Goal: Information Seeking & Learning: Stay updated

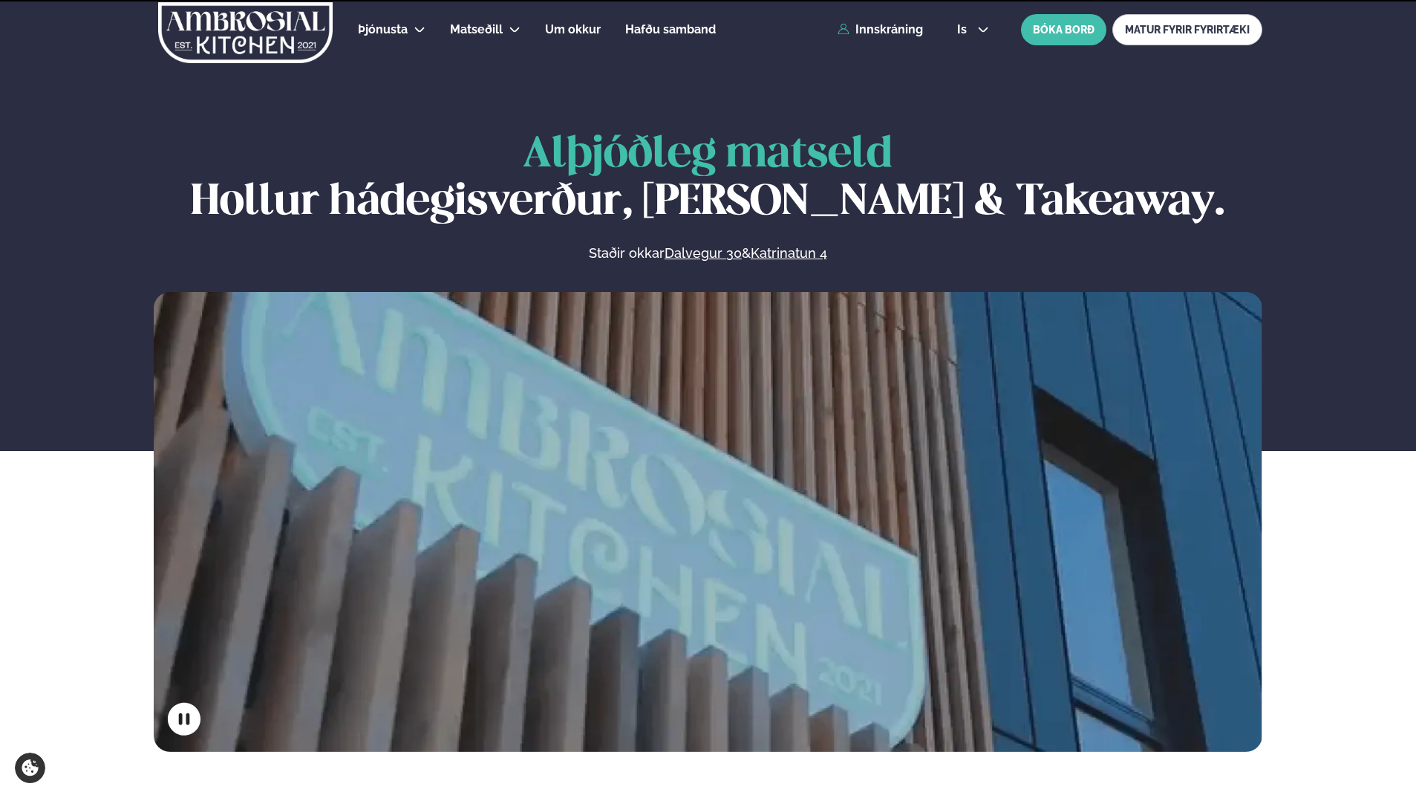
scroll to position [668, 0]
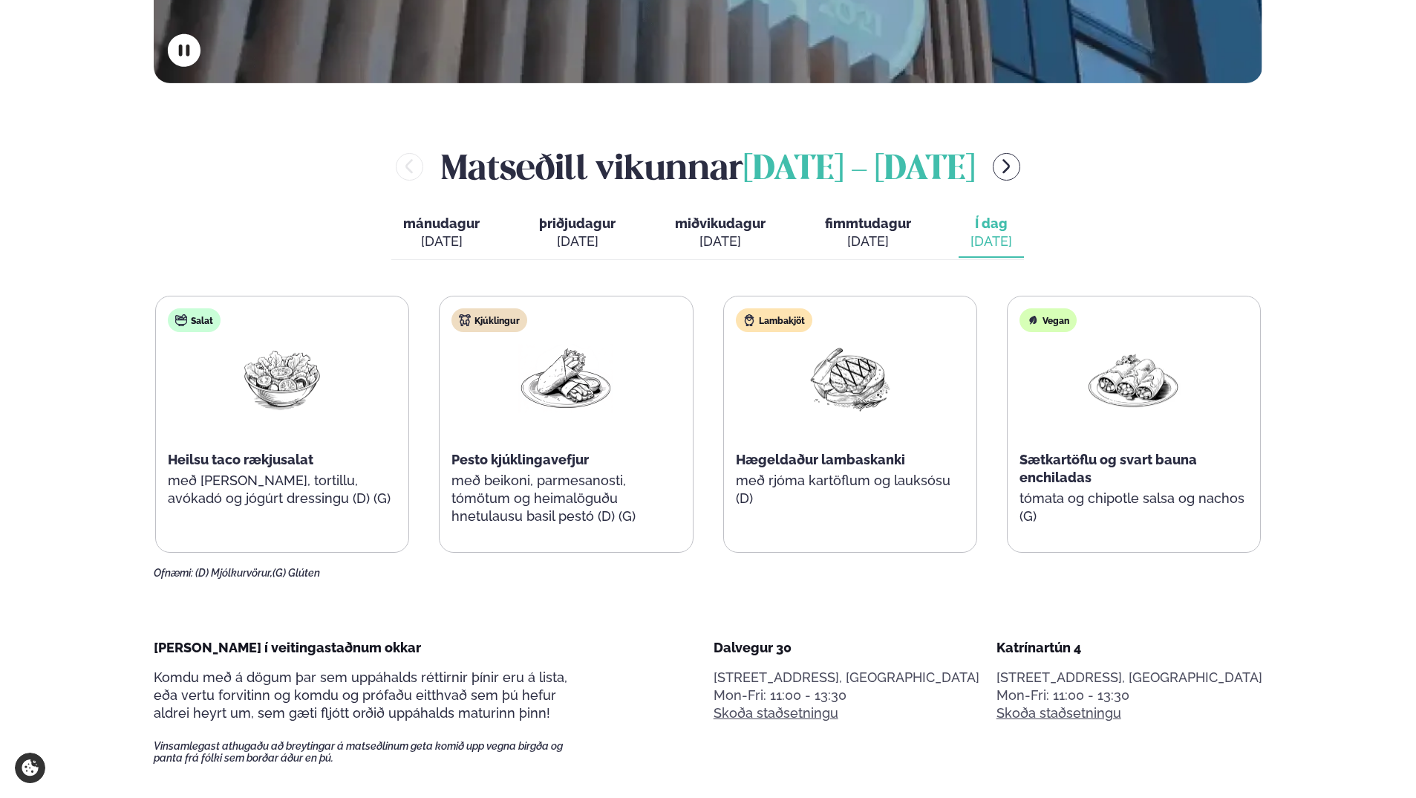
click at [867, 238] on div "[DATE]" at bounding box center [868, 241] width 86 height 18
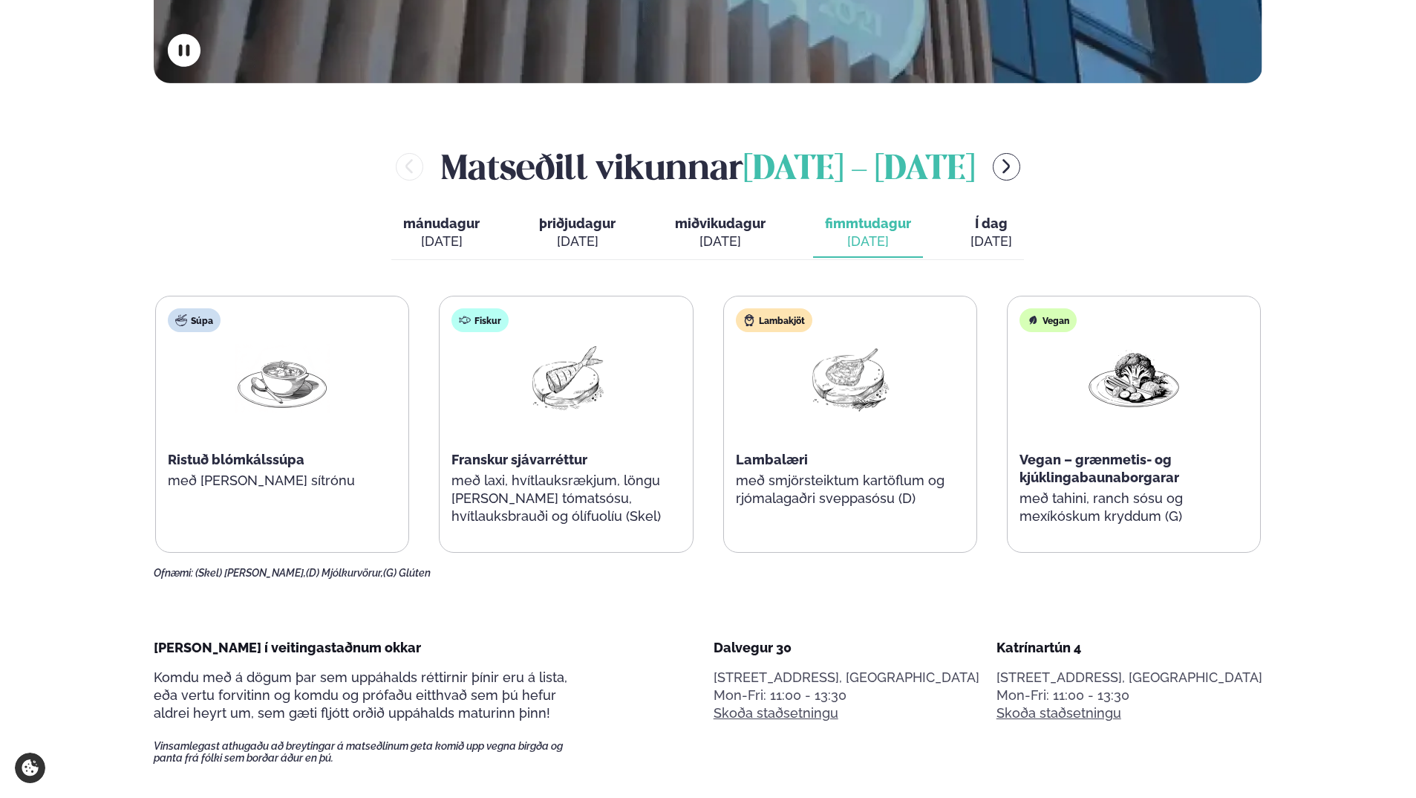
click at [997, 239] on div "[DATE]" at bounding box center [992, 241] width 42 height 18
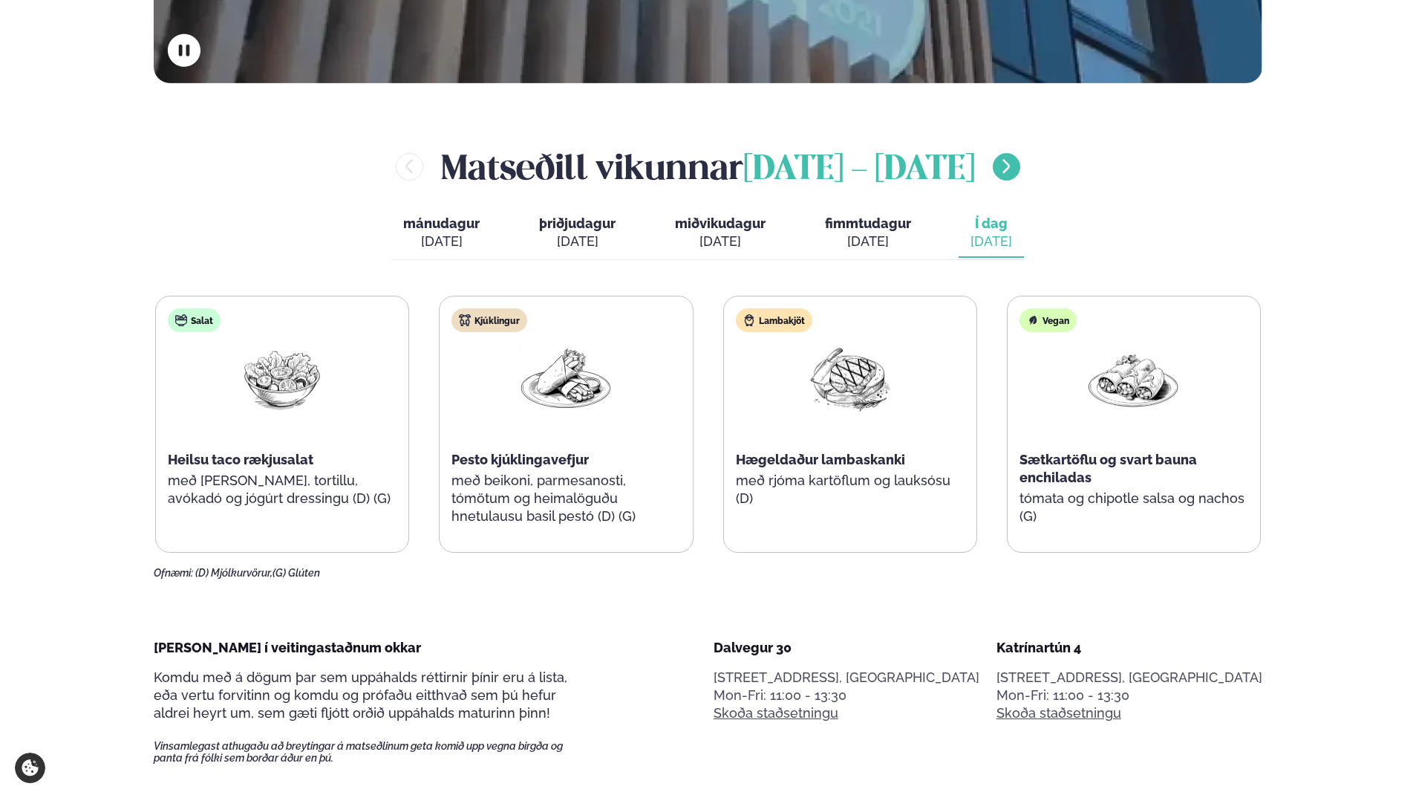
click at [1015, 175] on icon "menu-btn-right" at bounding box center [1007, 166] width 18 height 18
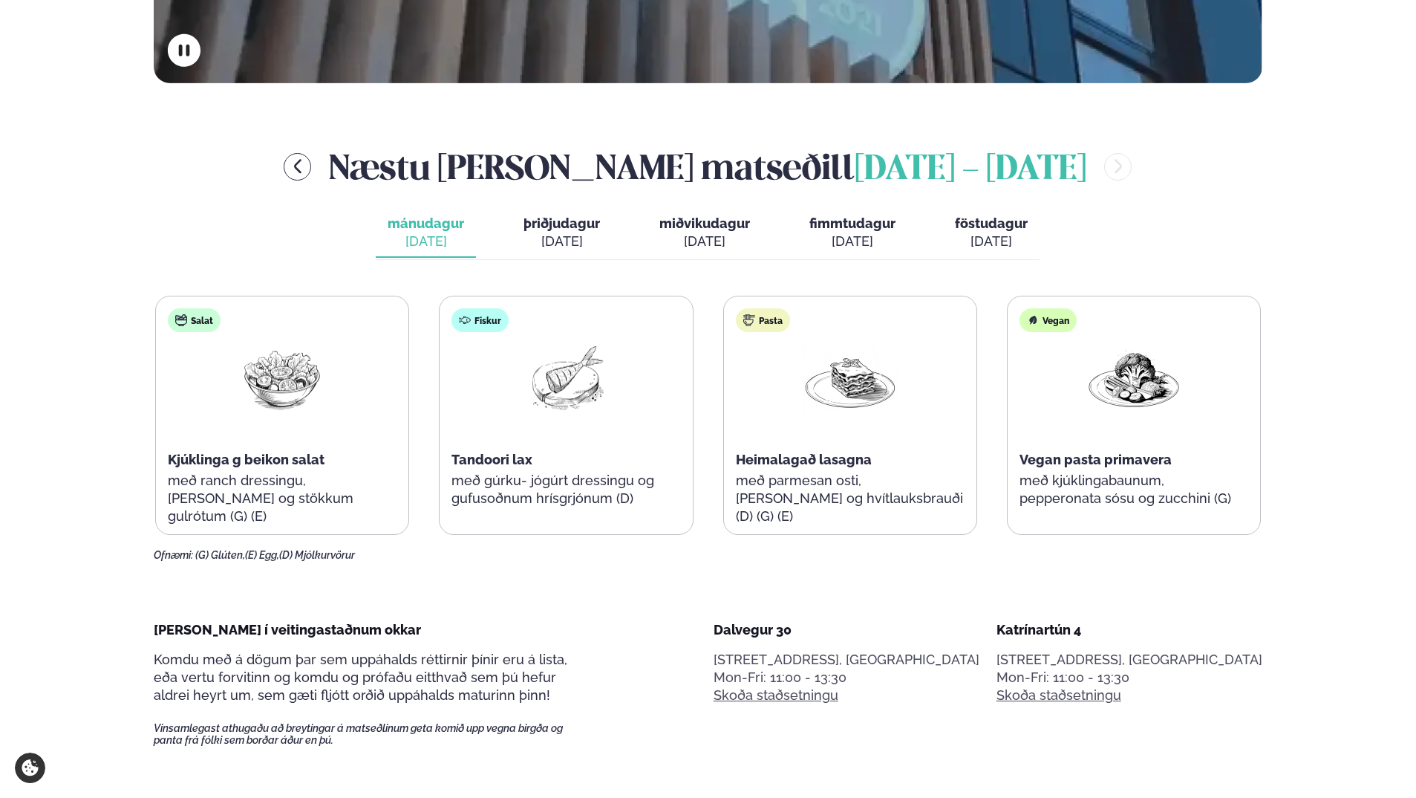
click at [553, 244] on div "[DATE]" at bounding box center [562, 241] width 77 height 18
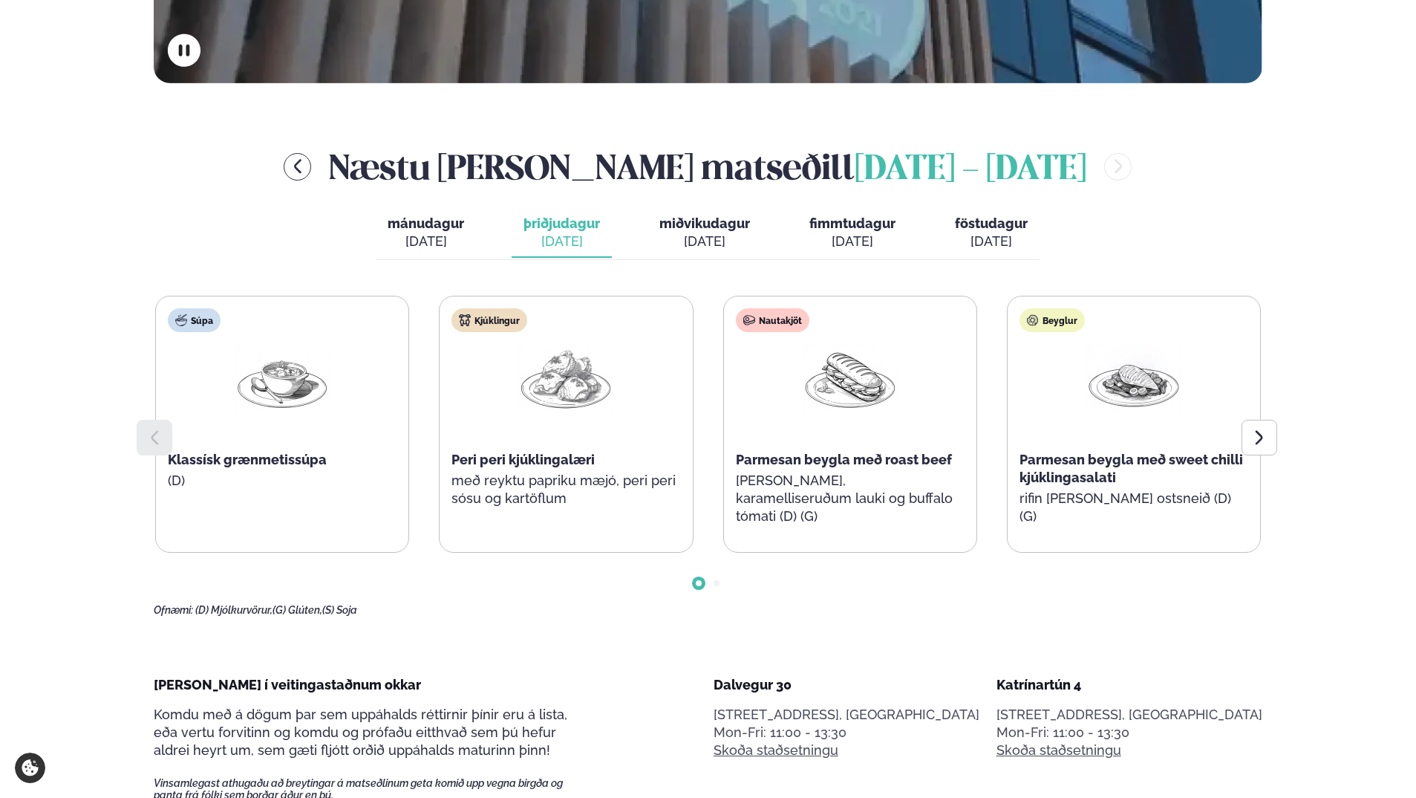
click at [718, 580] on span "Go to slide 2" at bounding box center [717, 583] width 6 height 6
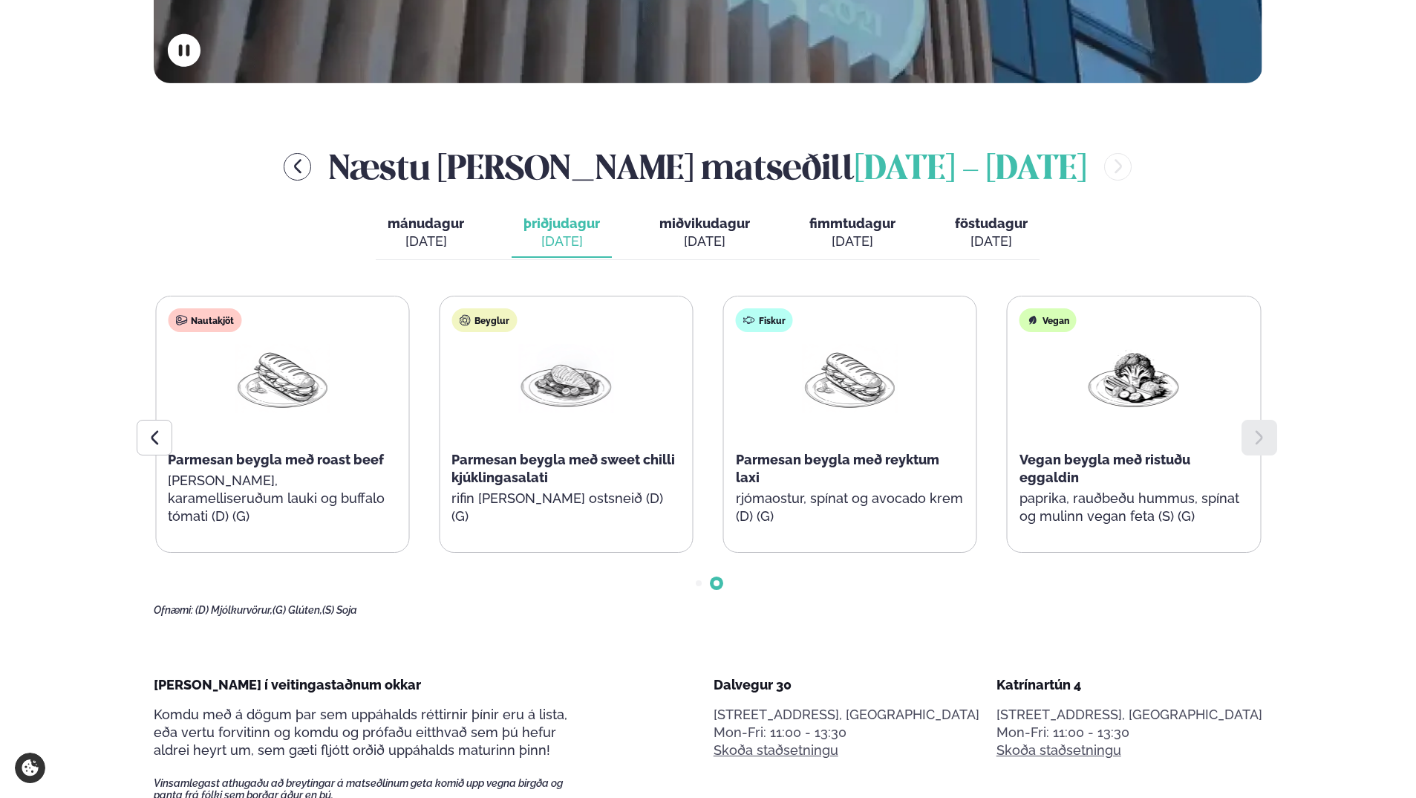
click at [726, 254] on button "miðvikudagur mið. [DATE]" at bounding box center [705, 233] width 114 height 49
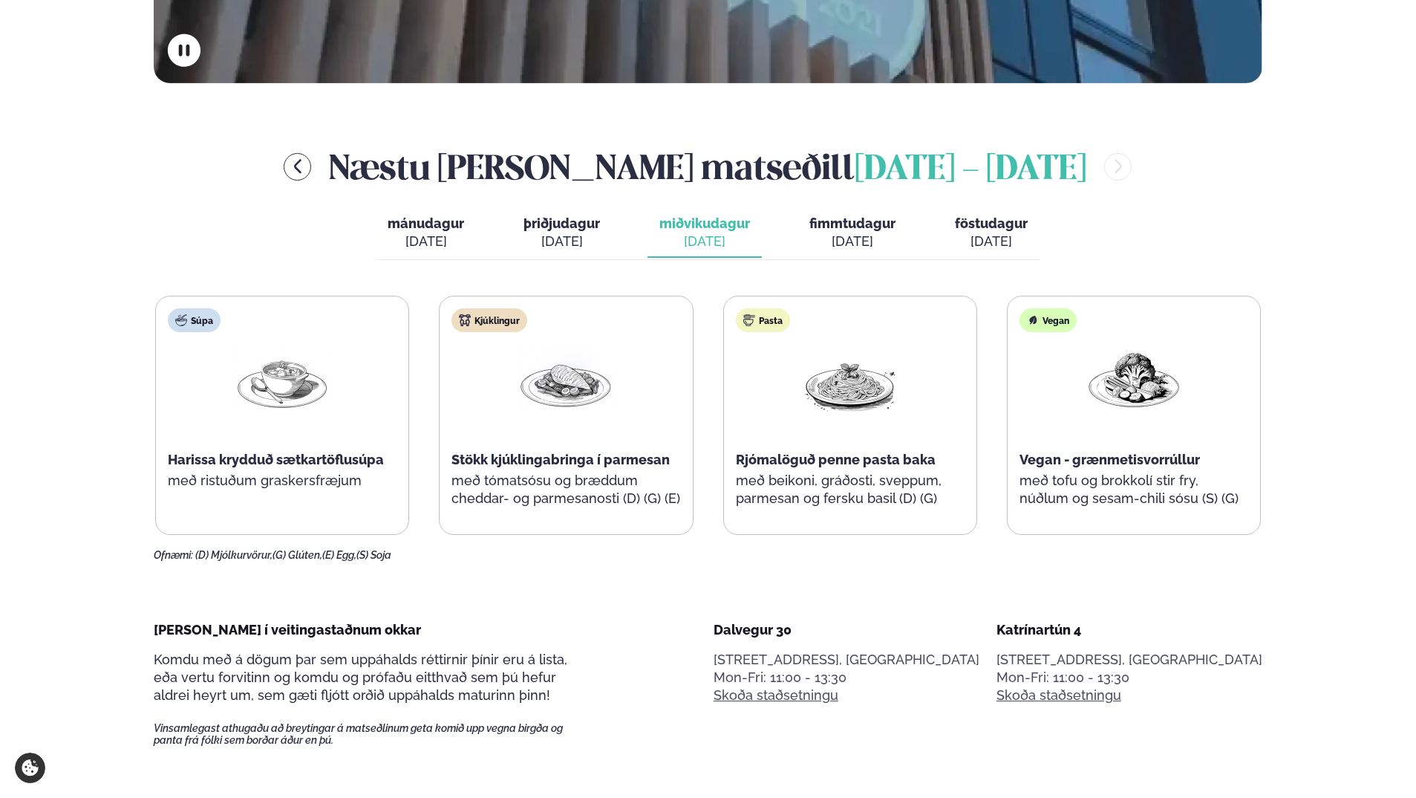
click at [835, 230] on span "fimmtudagur" at bounding box center [853, 223] width 86 height 16
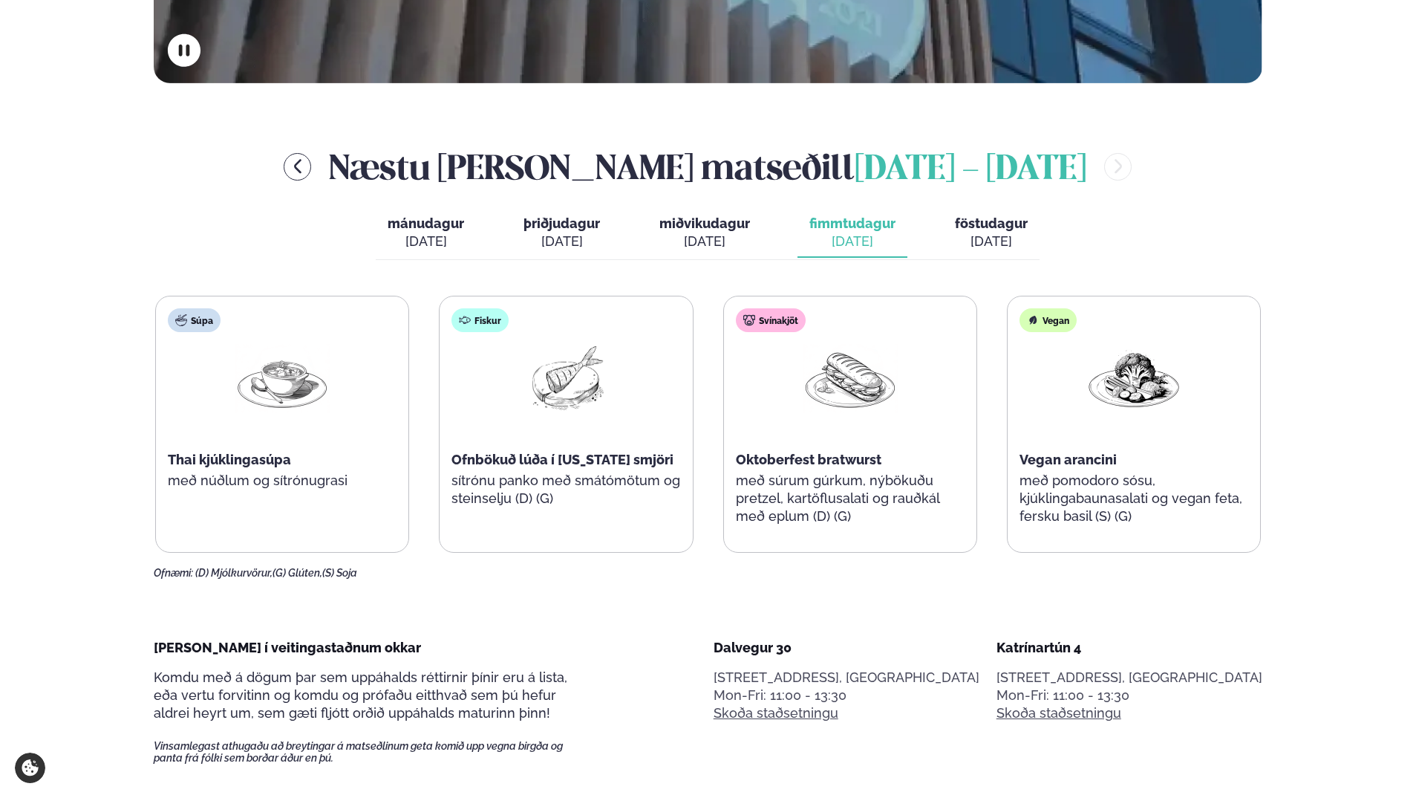
click at [1012, 224] on span "föstudagur" at bounding box center [991, 223] width 73 height 16
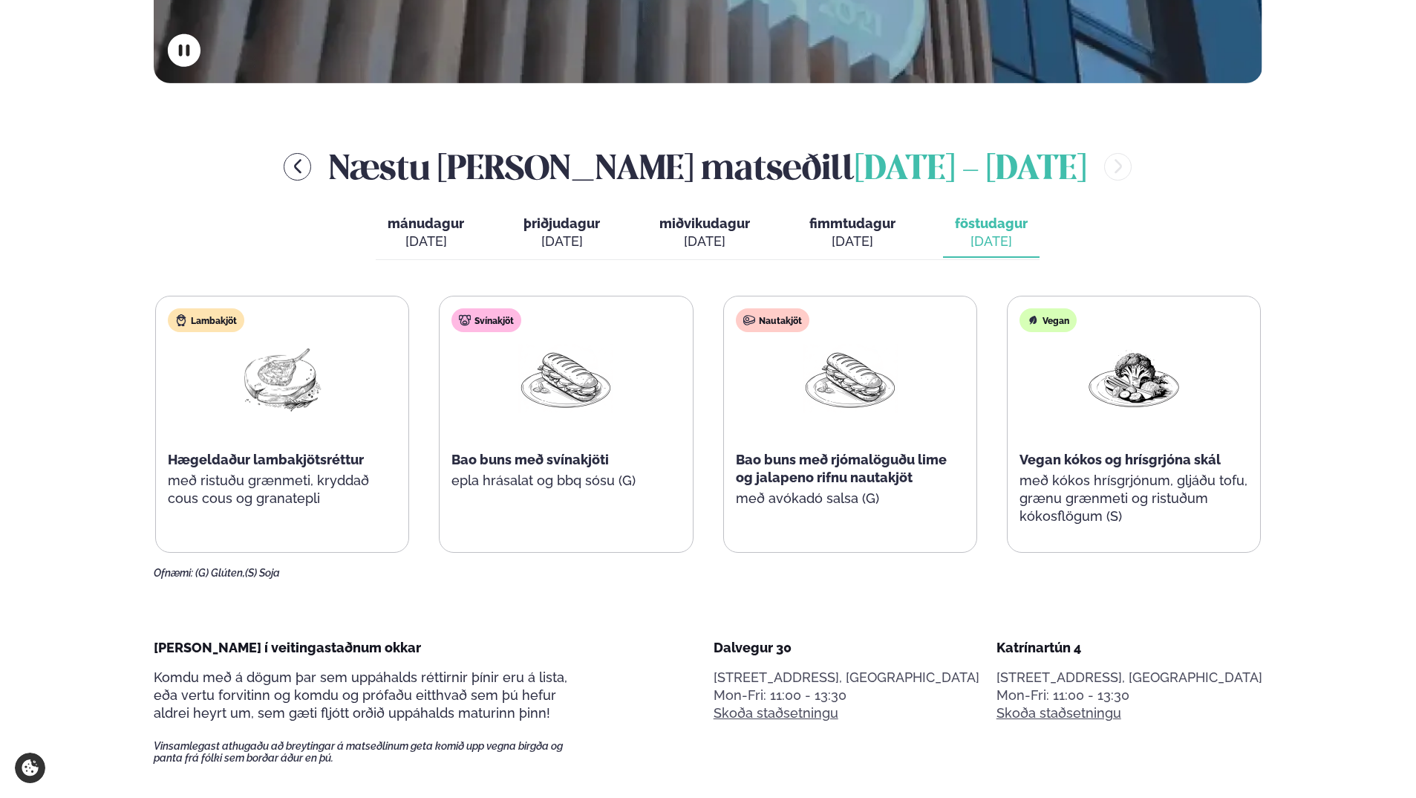
click at [406, 242] on div "[DATE]" at bounding box center [426, 241] width 77 height 18
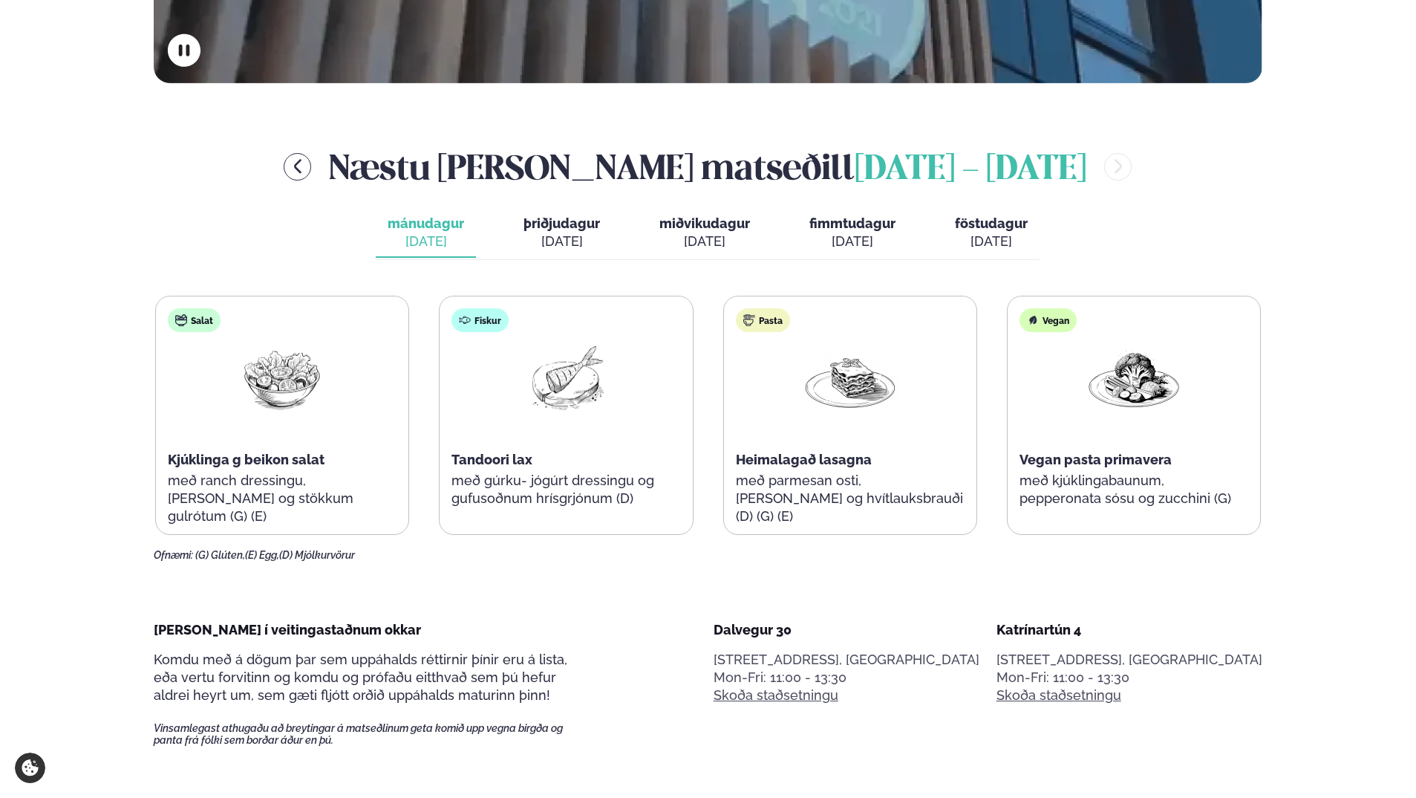
click at [521, 223] on button "þriðjudagur þri. [DATE]" at bounding box center [562, 233] width 100 height 49
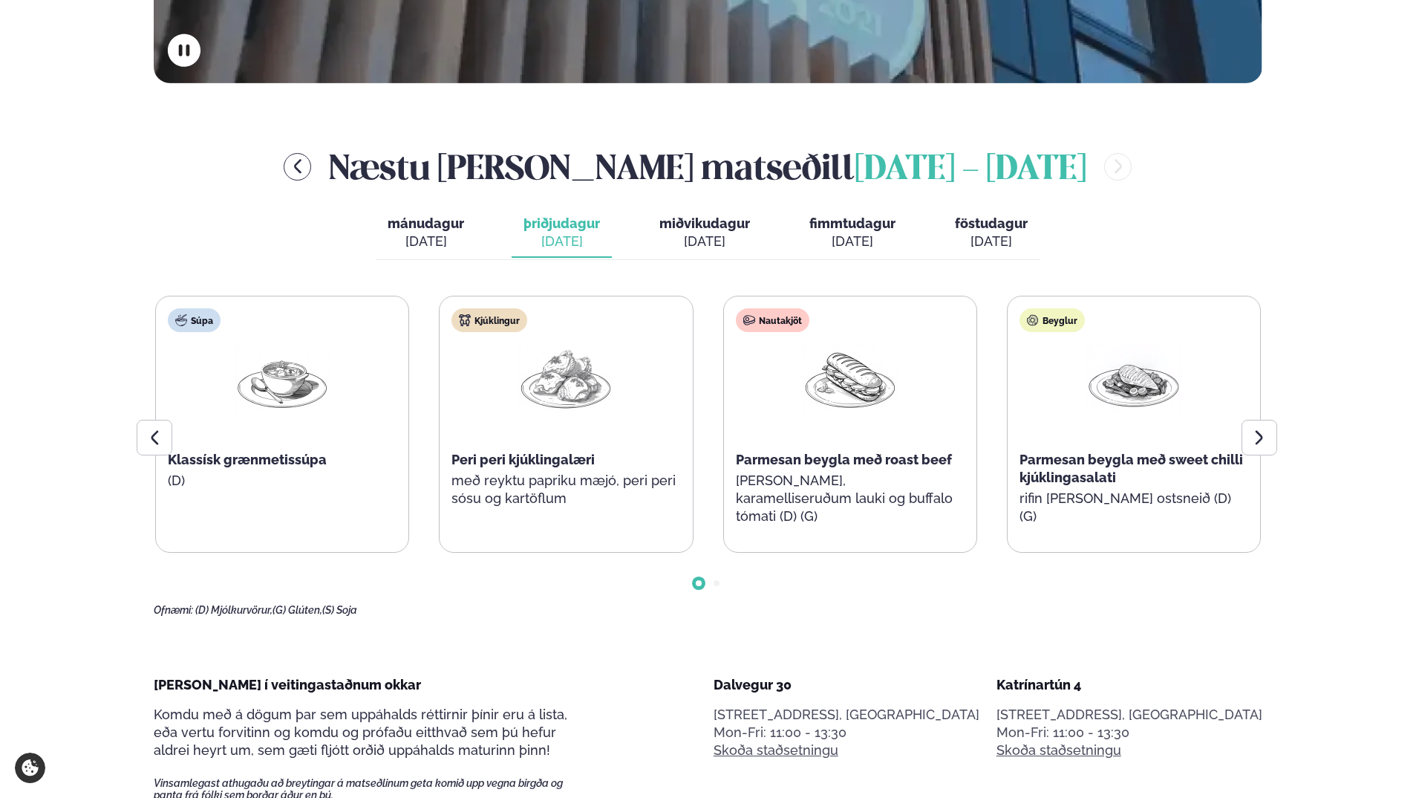
drag, startPoint x: 700, startPoint y: 232, endPoint x: 680, endPoint y: 235, distance: 20.4
click at [698, 232] on div "[DATE]" at bounding box center [705, 241] width 91 height 18
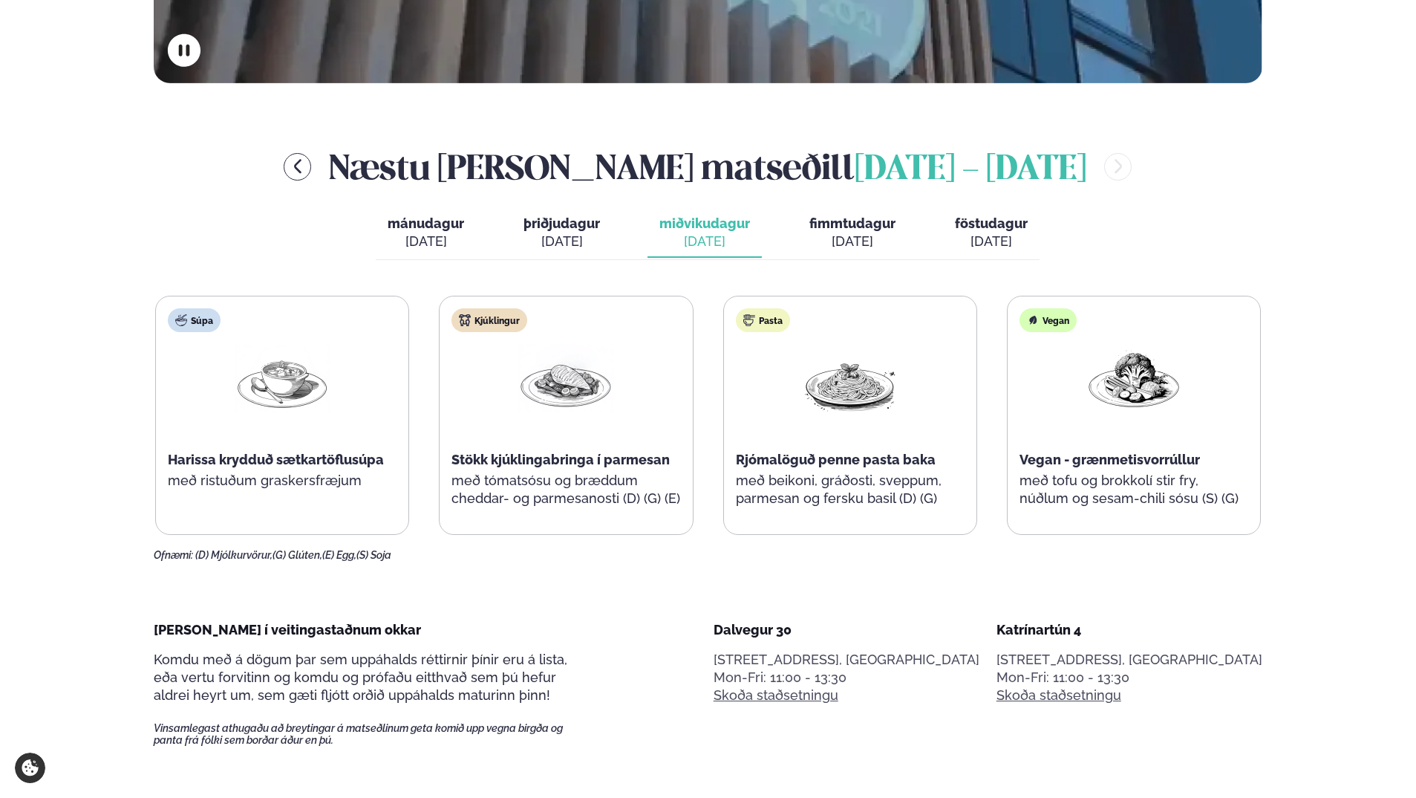
click at [862, 241] on div "[DATE]" at bounding box center [853, 241] width 86 height 18
